Goal: Navigation & Orientation: Find specific page/section

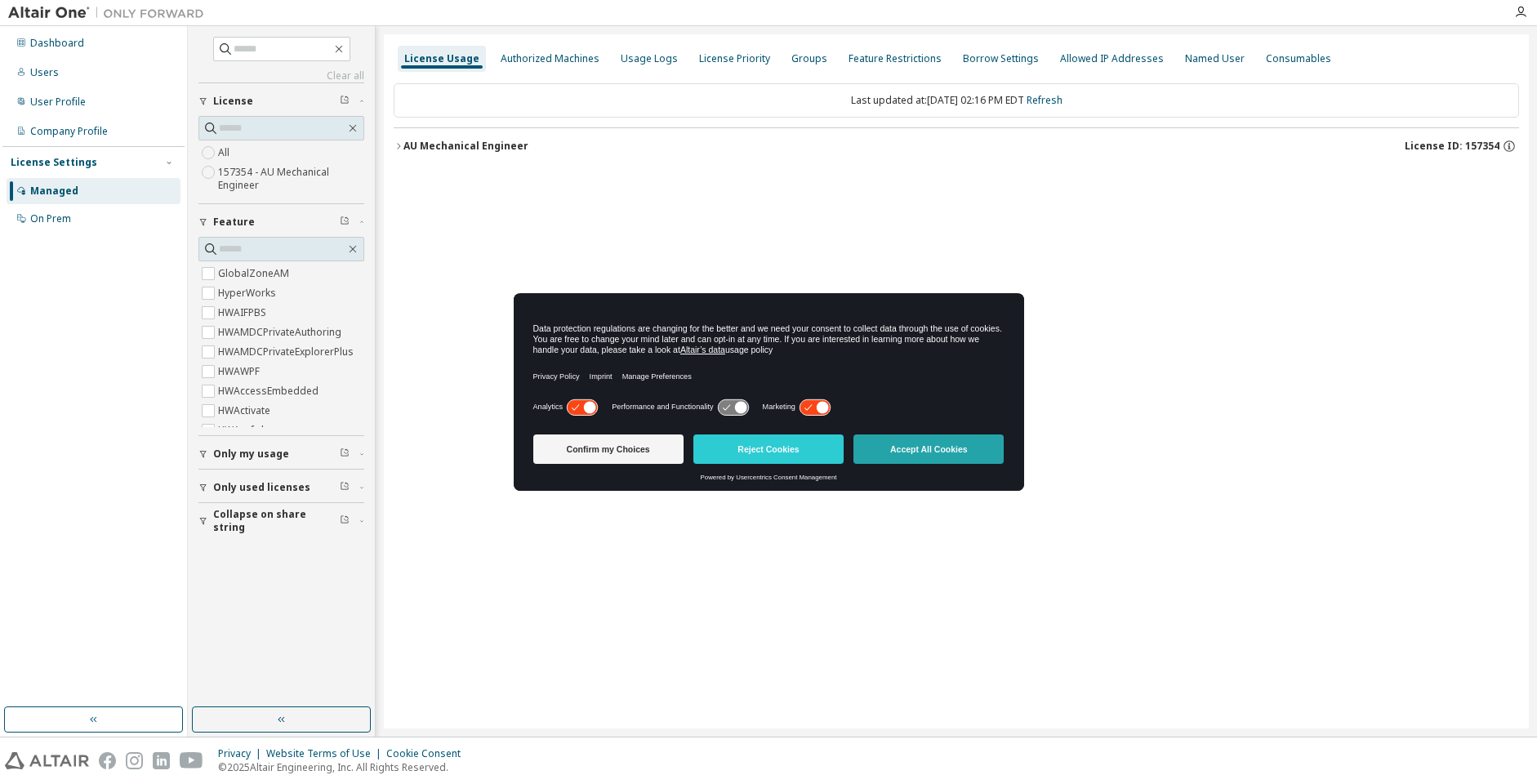
click at [910, 444] on button "Accept All Cookies" at bounding box center [928, 450] width 150 height 30
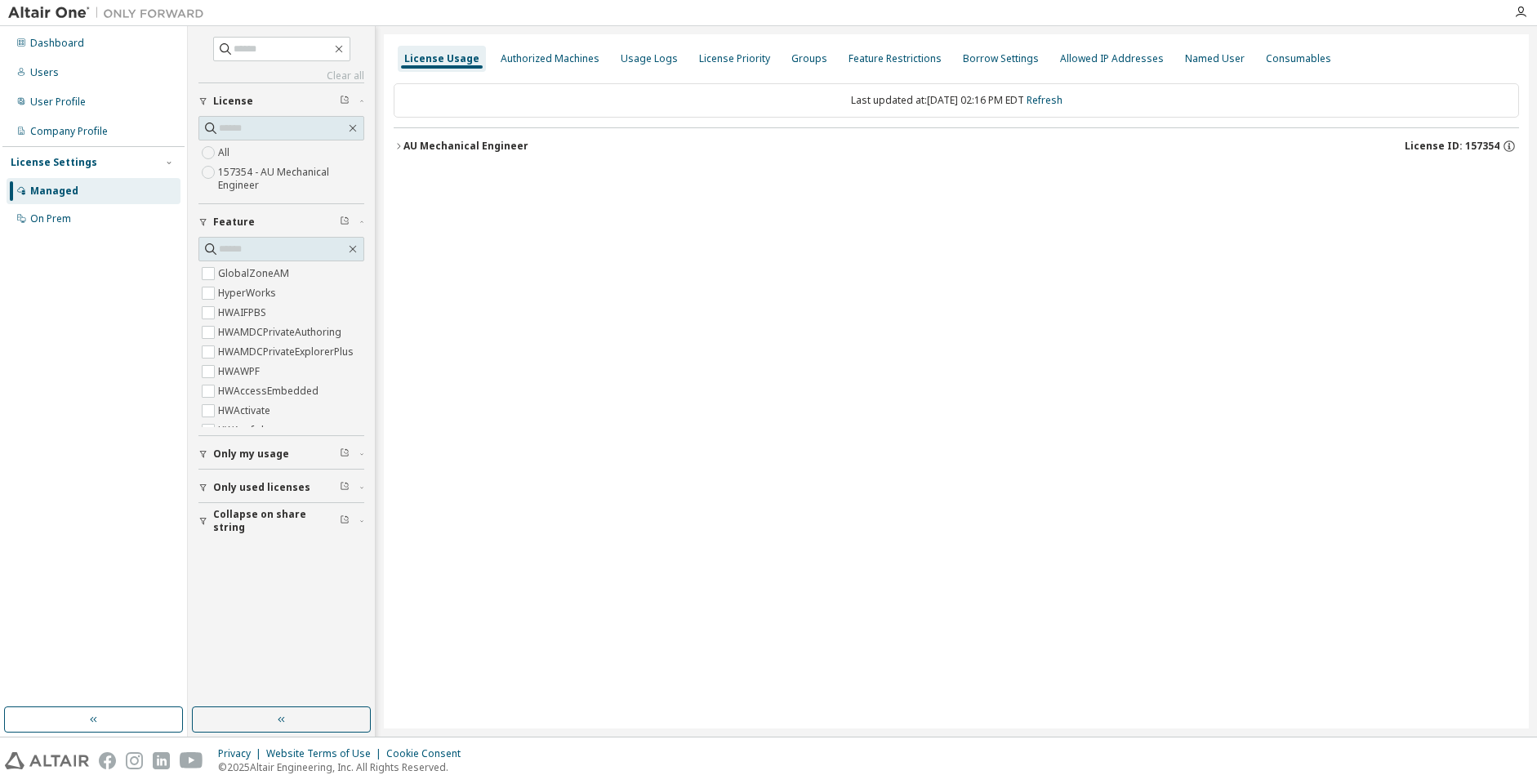
click at [36, 11] on img at bounding box center [110, 13] width 205 height 17
click at [50, 49] on div "Dashboard" at bounding box center [56, 43] width 54 height 13
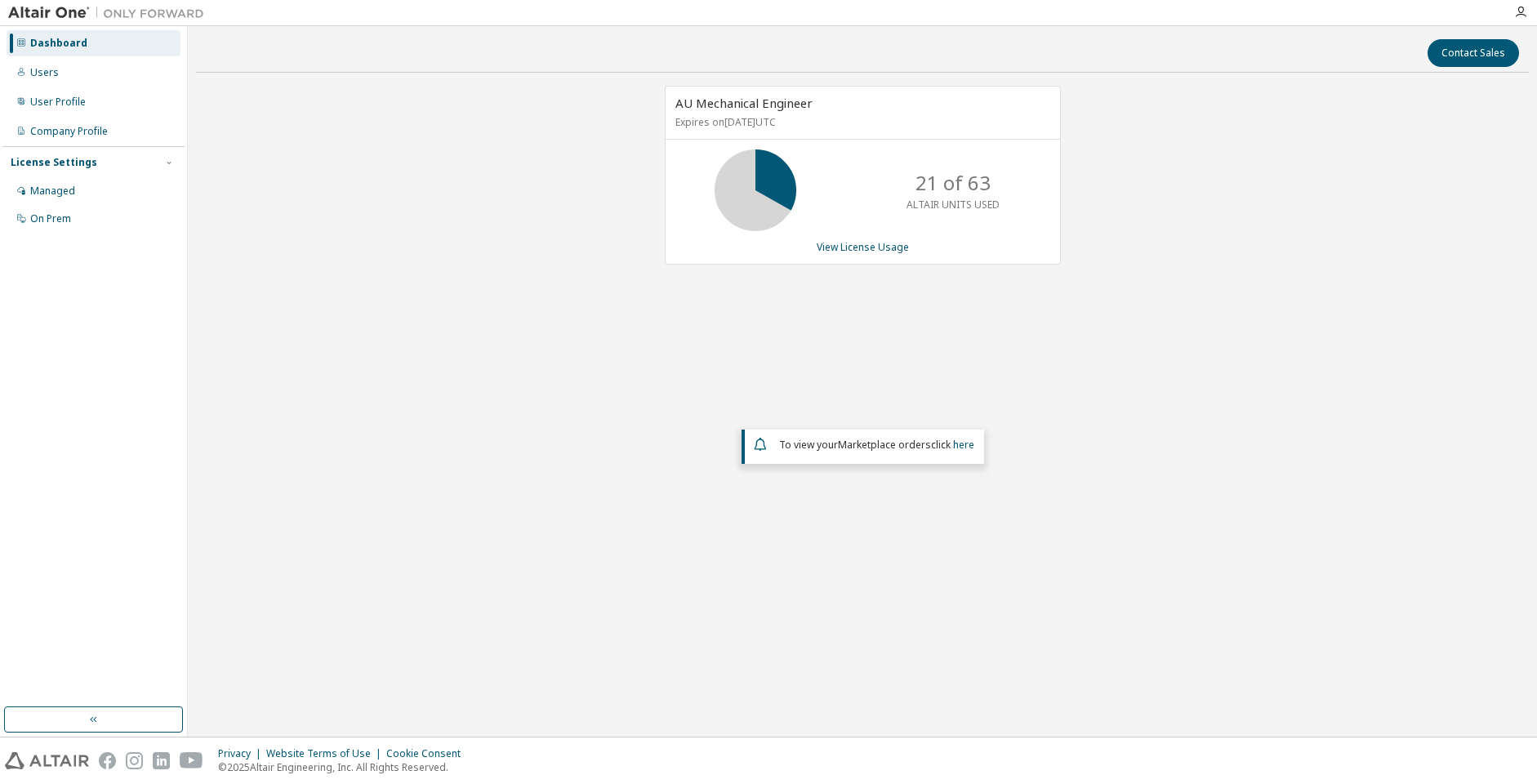
click at [39, 17] on img at bounding box center [110, 13] width 205 height 17
click at [139, 22] on div at bounding box center [106, 12] width 212 height 26
click at [45, 52] on div "Dashboard" at bounding box center [94, 43] width 174 height 26
click at [41, 79] on div "Users" at bounding box center [44, 73] width 29 height 13
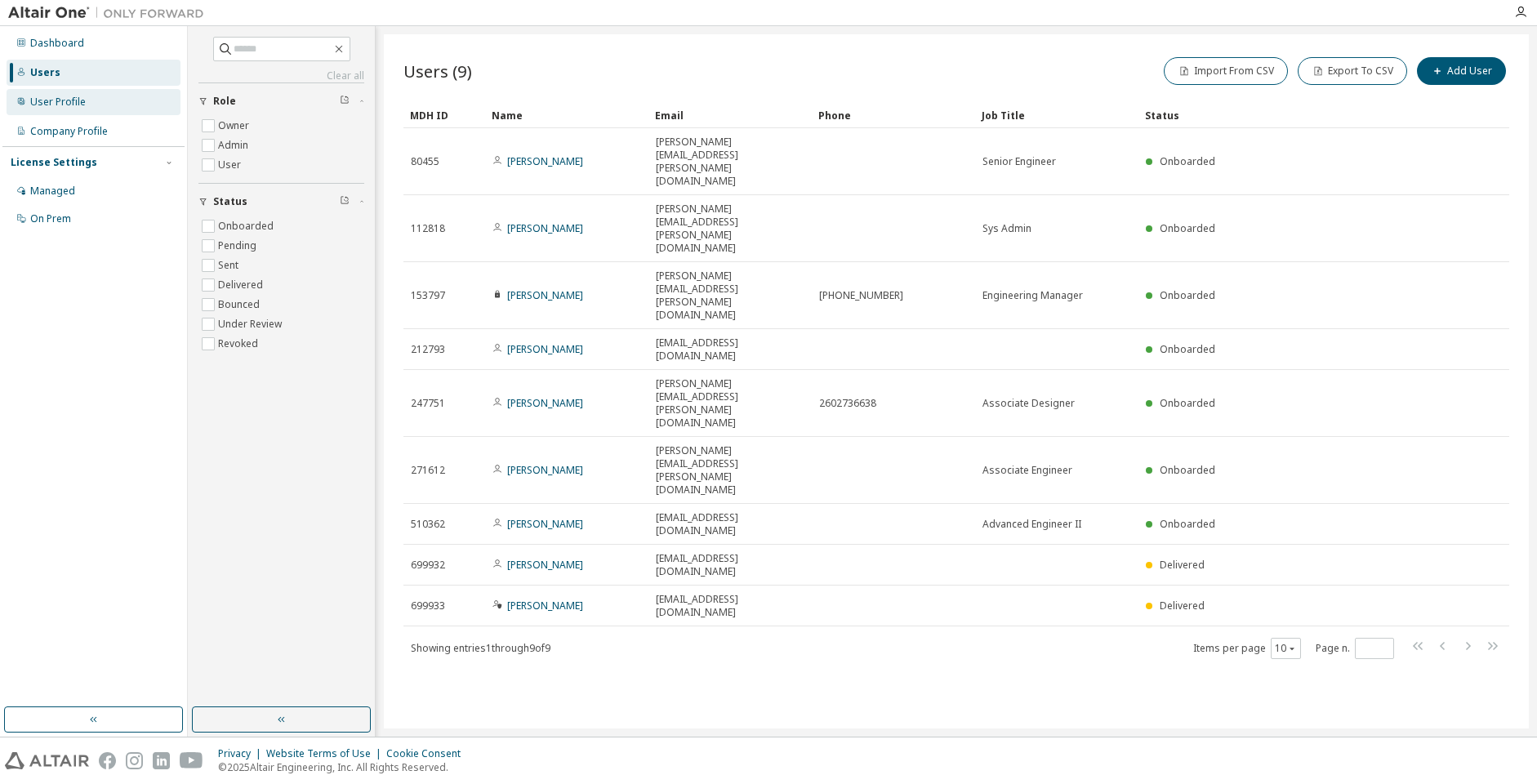
click at [53, 104] on div "User Profile" at bounding box center [57, 102] width 55 height 13
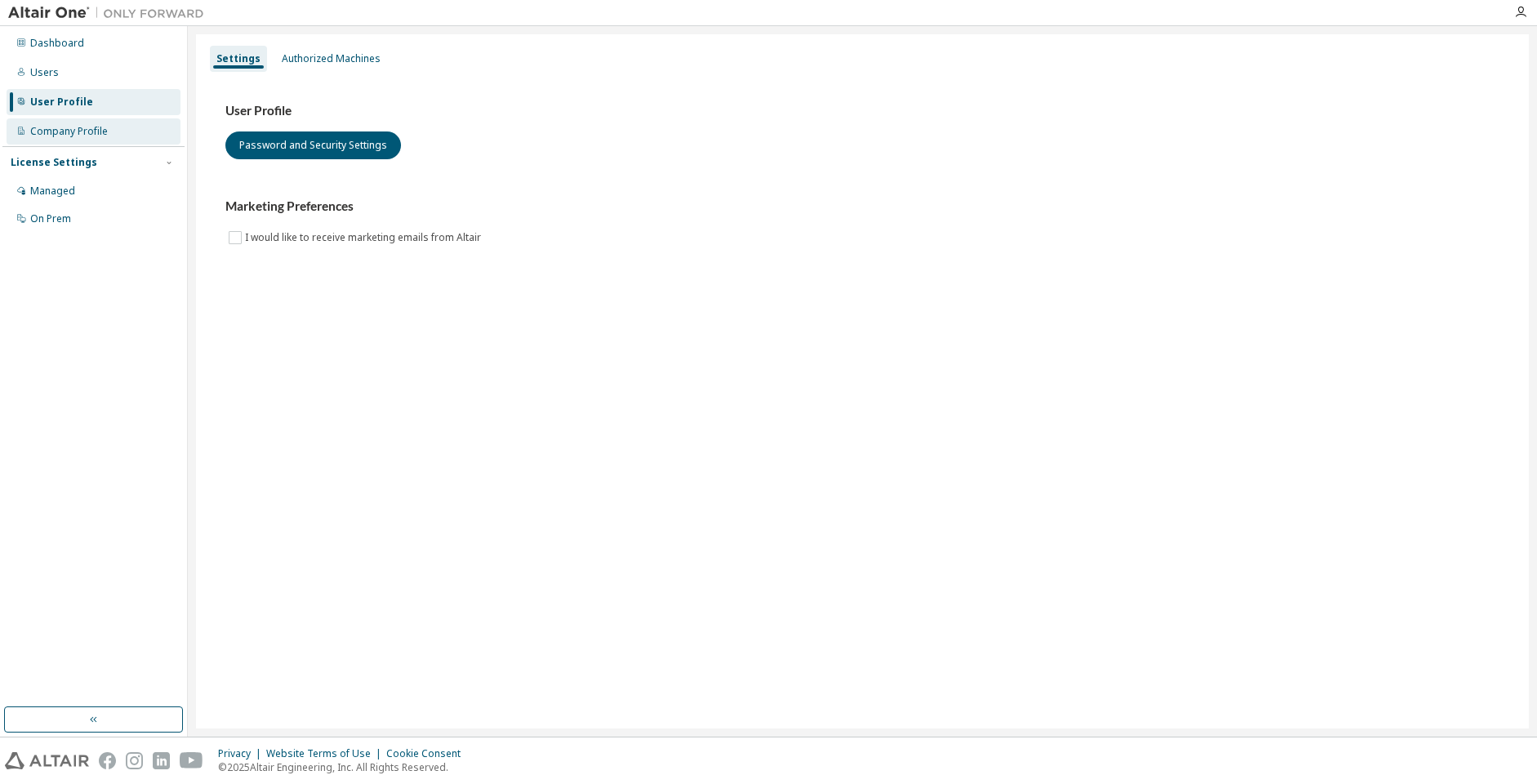
click at [62, 131] on div "Company Profile" at bounding box center [69, 132] width 78 height 13
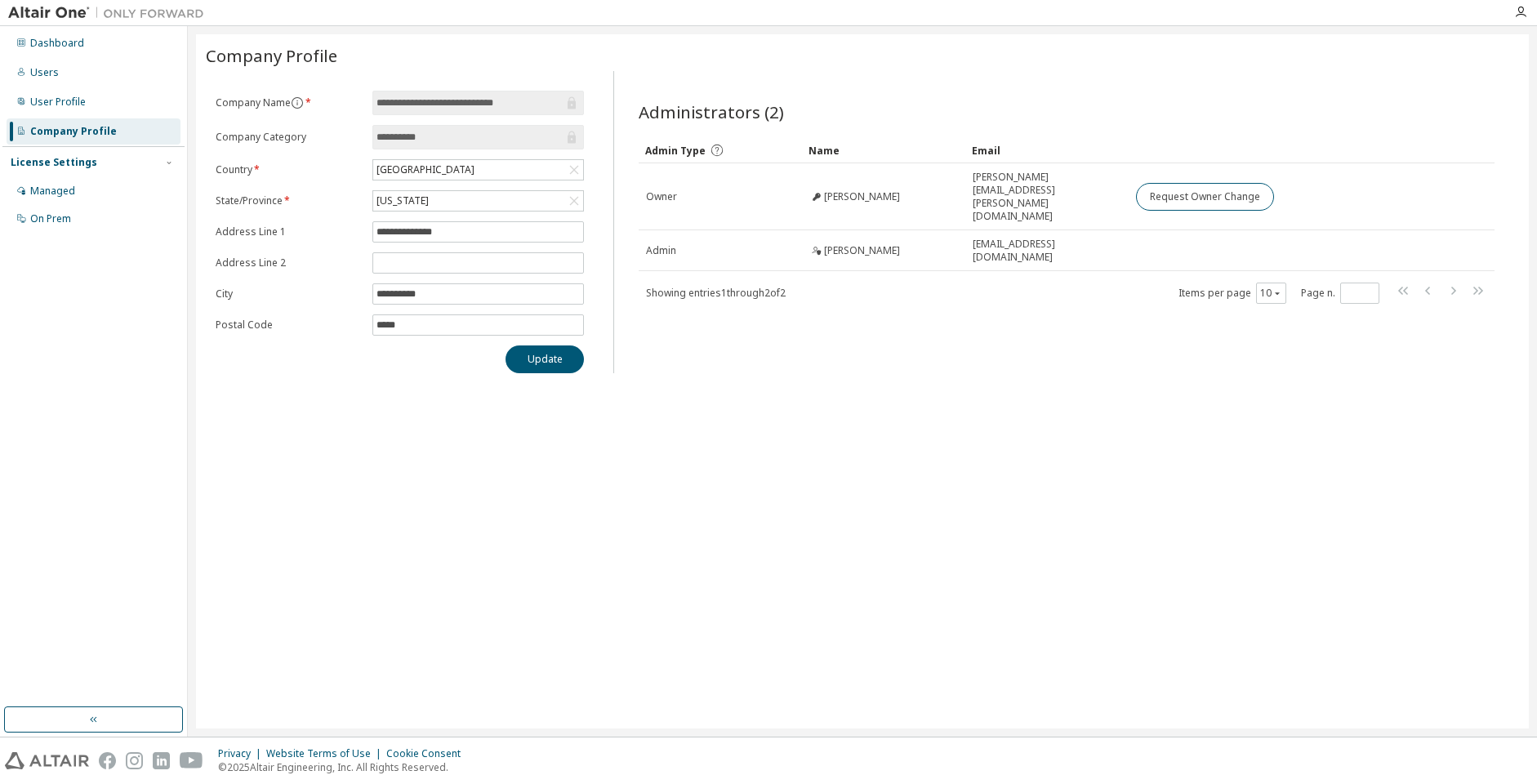
click at [52, 758] on img at bounding box center [47, 760] width 84 height 17
click at [31, 33] on div "Dashboard" at bounding box center [94, 43] width 174 height 26
